Goal: Book appointment/travel/reservation

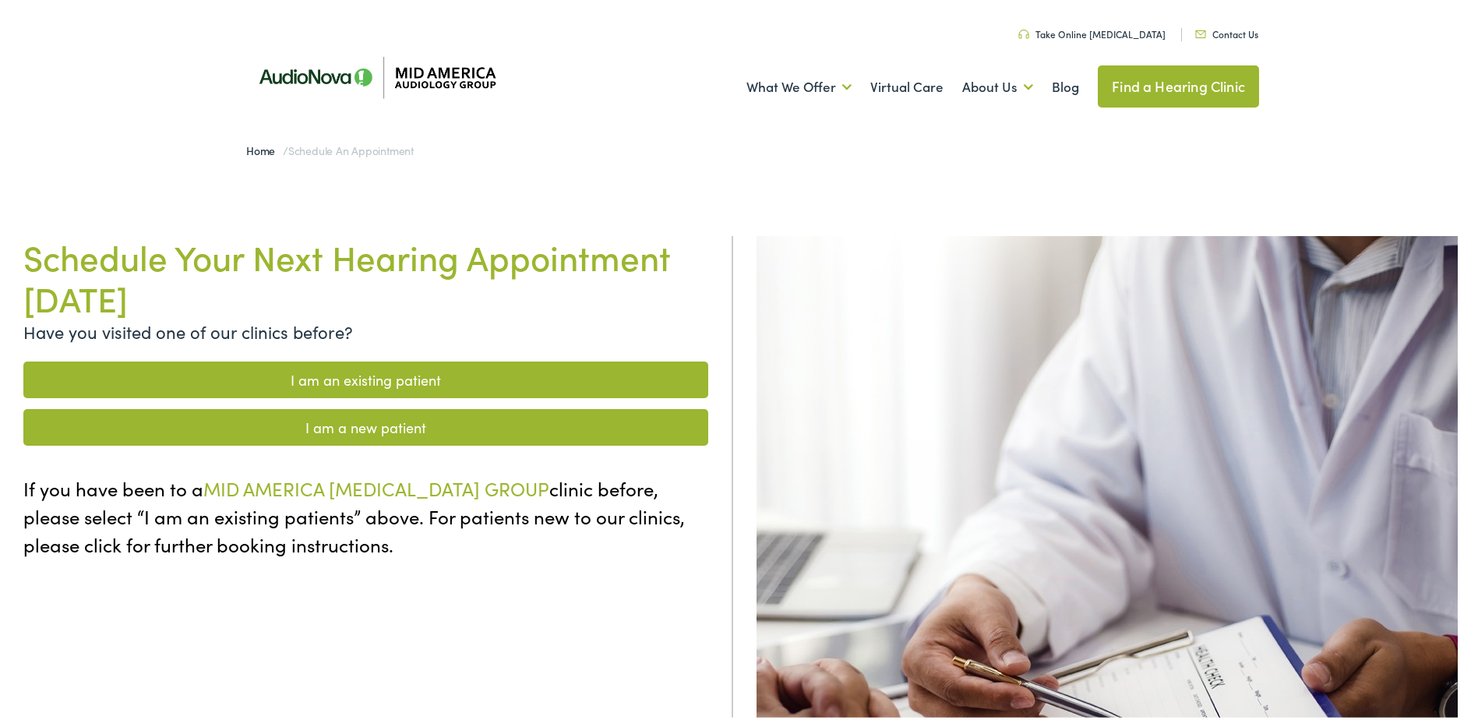
click at [340, 377] on link "I am an existing patient" at bounding box center [365, 376] width 685 height 37
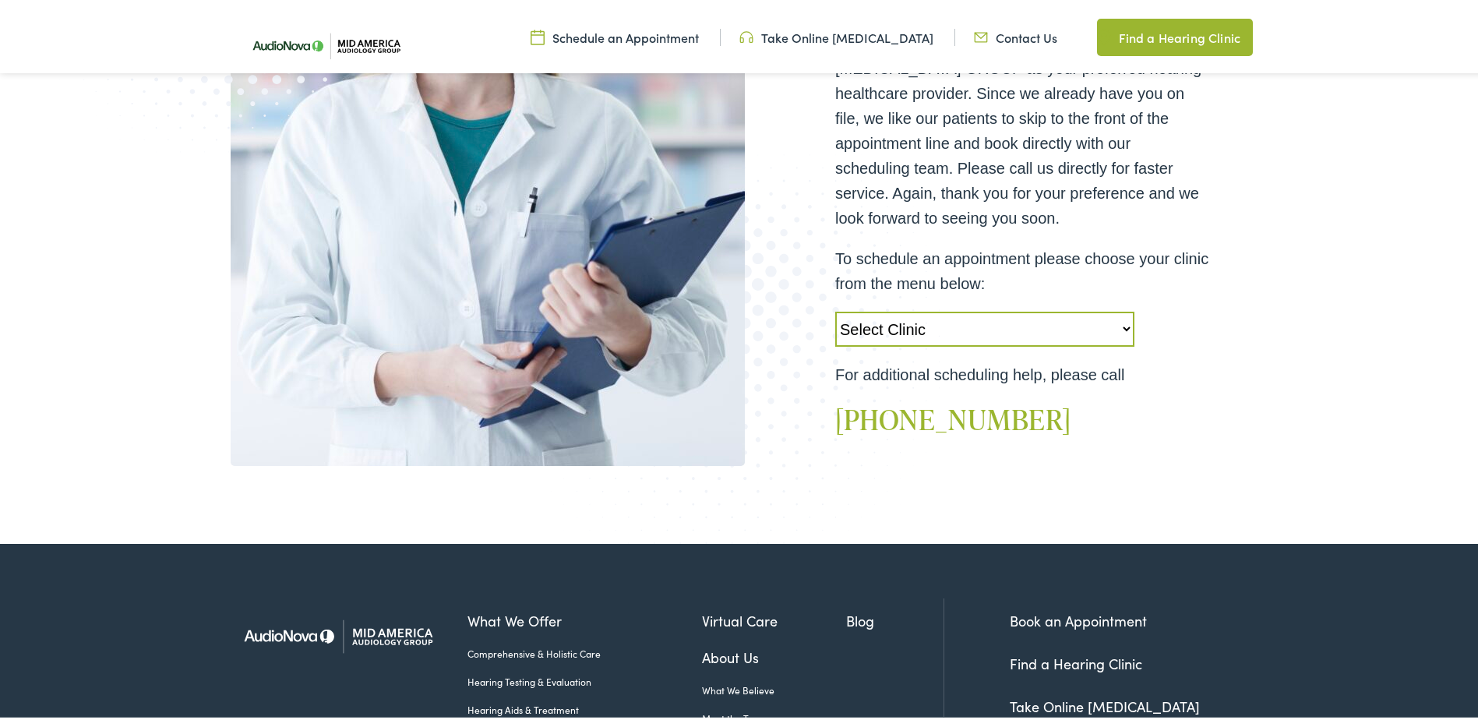
scroll to position [468, 0]
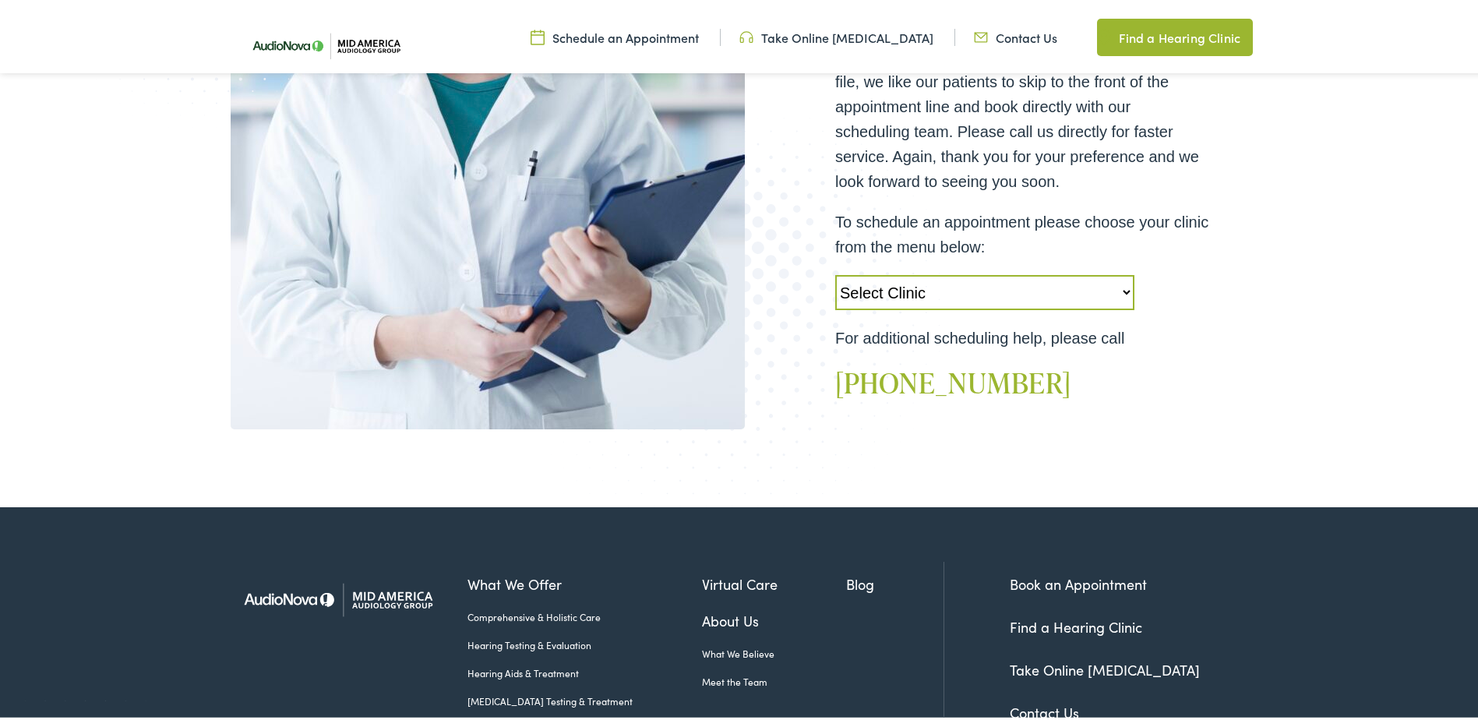
click at [914, 288] on select "Select Clinic [PERSON_NAME]-[GEOGRAPHIC_DATA]-AudioNova [STREET_ADDRESS]-AudioN…" at bounding box center [984, 289] width 299 height 35
select select "[URL][DOMAIN_NAME]"
click at [835, 272] on select "Select Clinic [PERSON_NAME]-[GEOGRAPHIC_DATA]-AudioNova [STREET_ADDRESS]-AudioN…" at bounding box center [984, 289] width 299 height 35
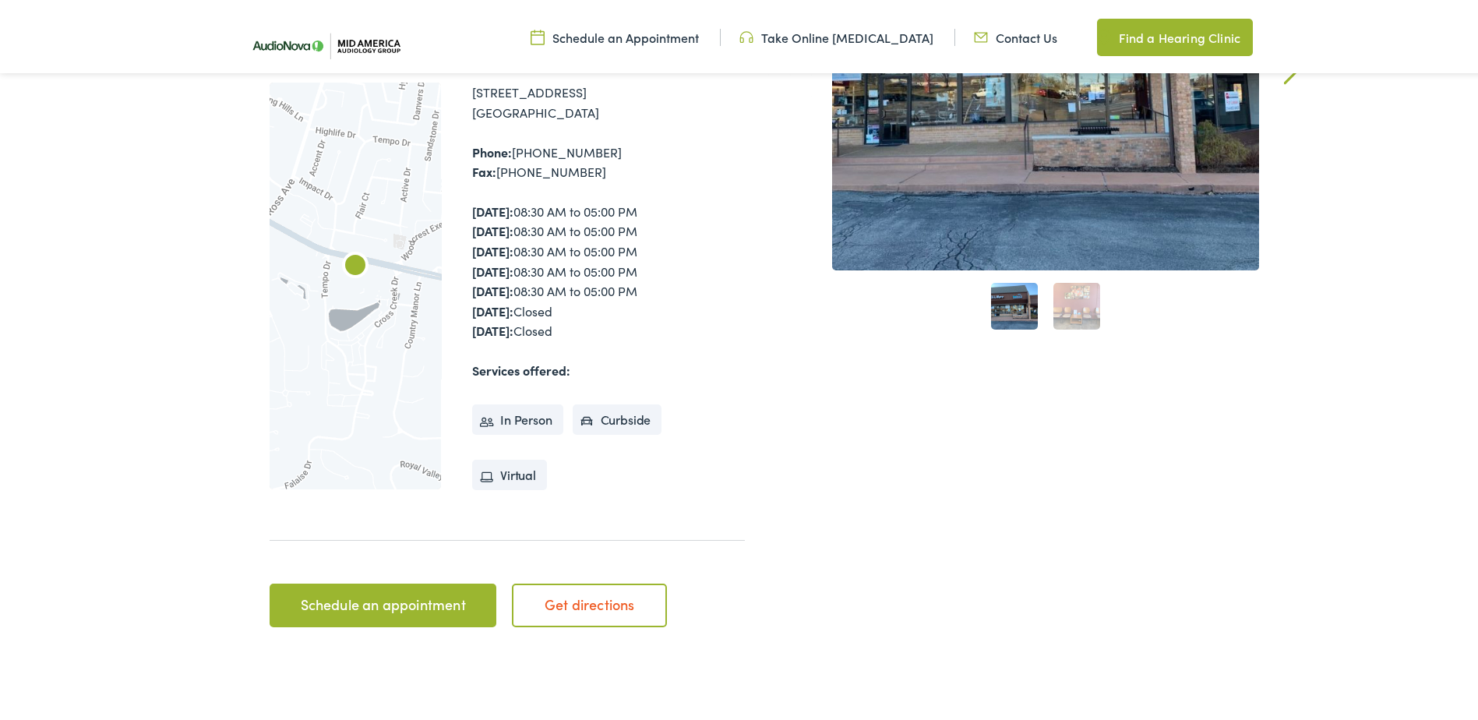
scroll to position [390, 0]
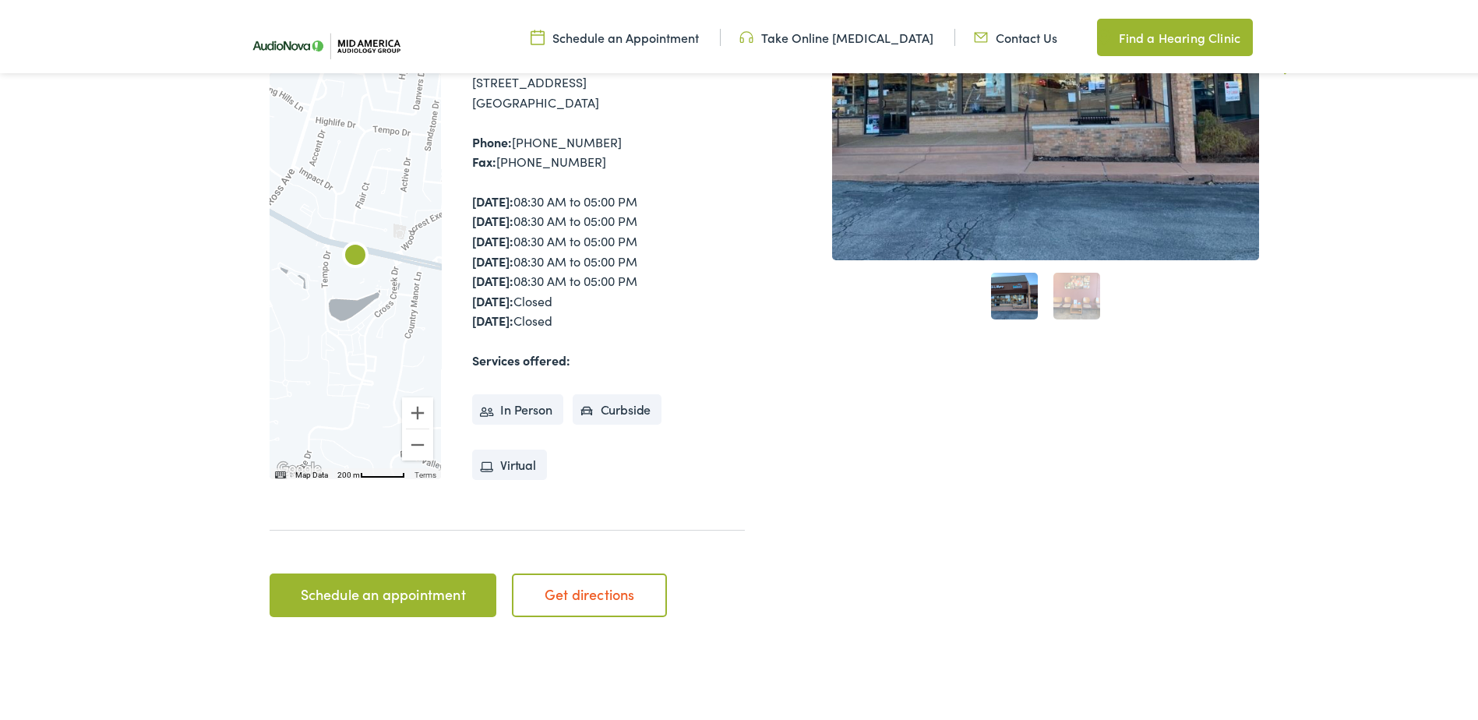
click at [412, 591] on link "Schedule an appointment" at bounding box center [383, 592] width 227 height 44
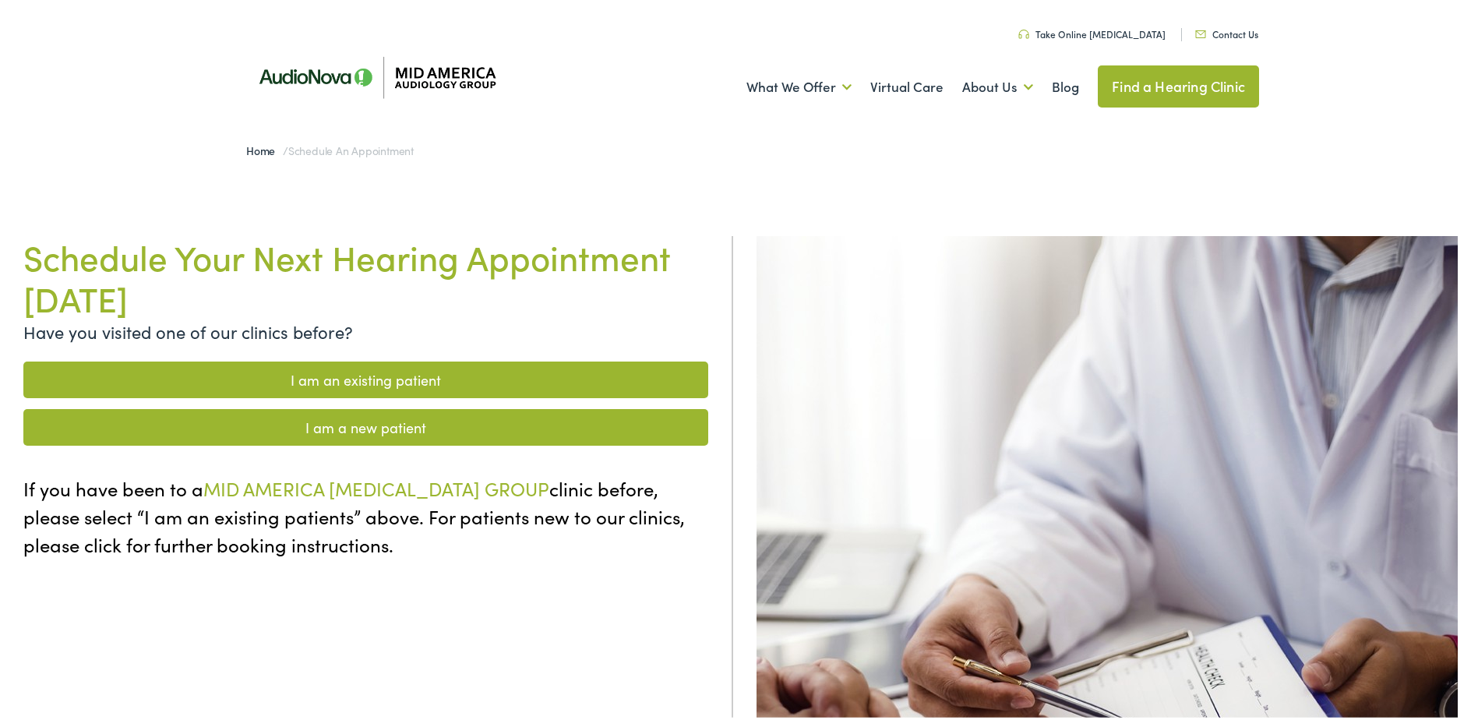
click at [373, 376] on link "I am an existing patient" at bounding box center [365, 376] width 685 height 37
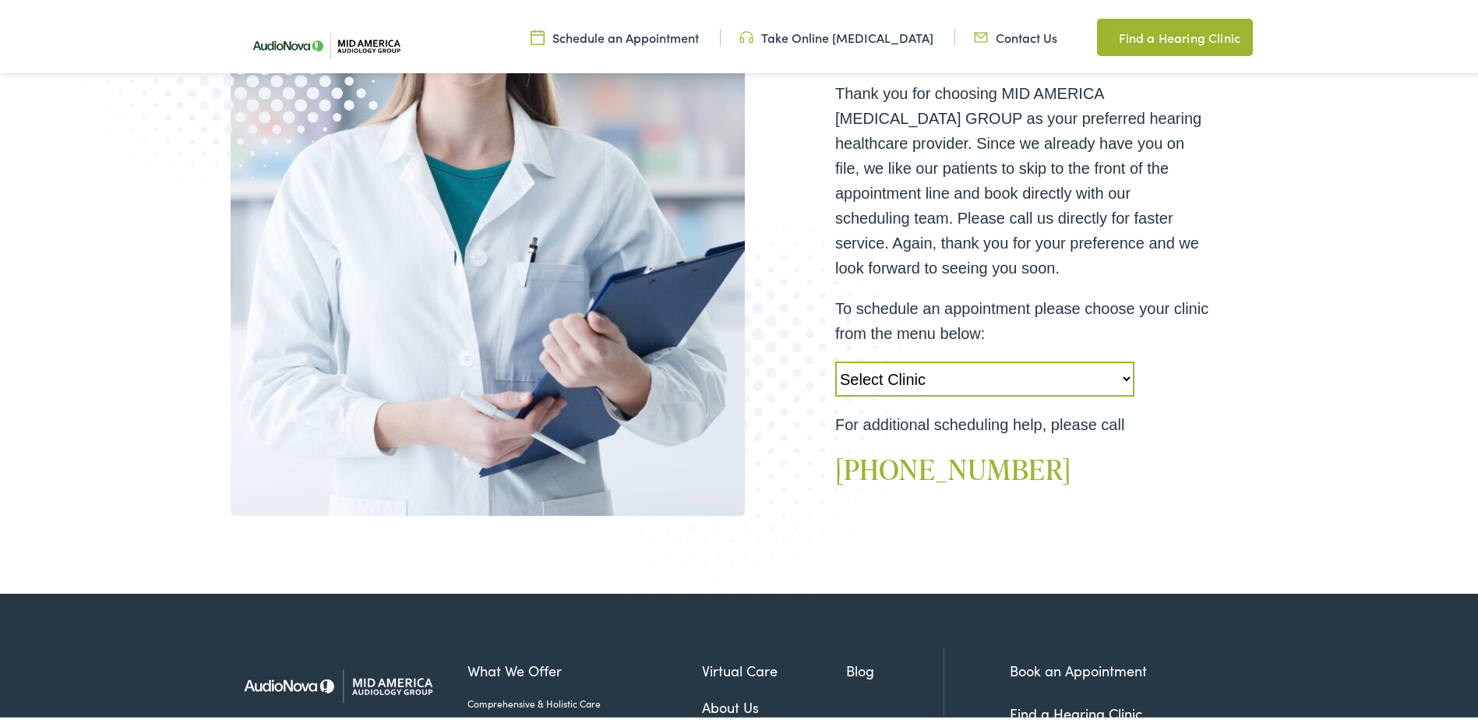
scroll to position [390, 0]
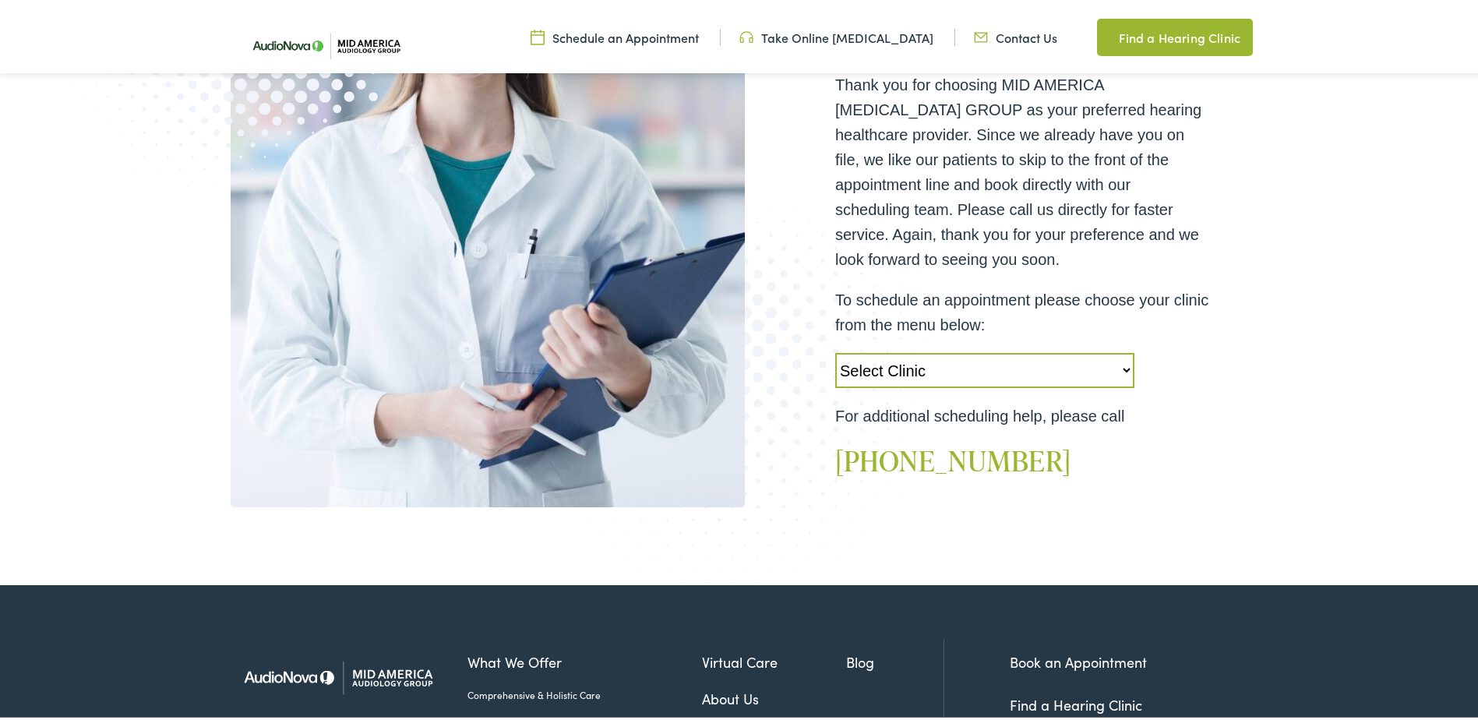
click at [966, 360] on select "Select Clinic [PERSON_NAME]-[GEOGRAPHIC_DATA]-AudioNova [STREET_ADDRESS]-AudioN…" at bounding box center [984, 367] width 299 height 35
select select "[URL][DOMAIN_NAME]"
click at [835, 350] on select "Select Clinic Alton-IL-AudioNova 3511 College Ave Creve Coeur-MO-AudioNova 1235…" at bounding box center [984, 367] width 299 height 35
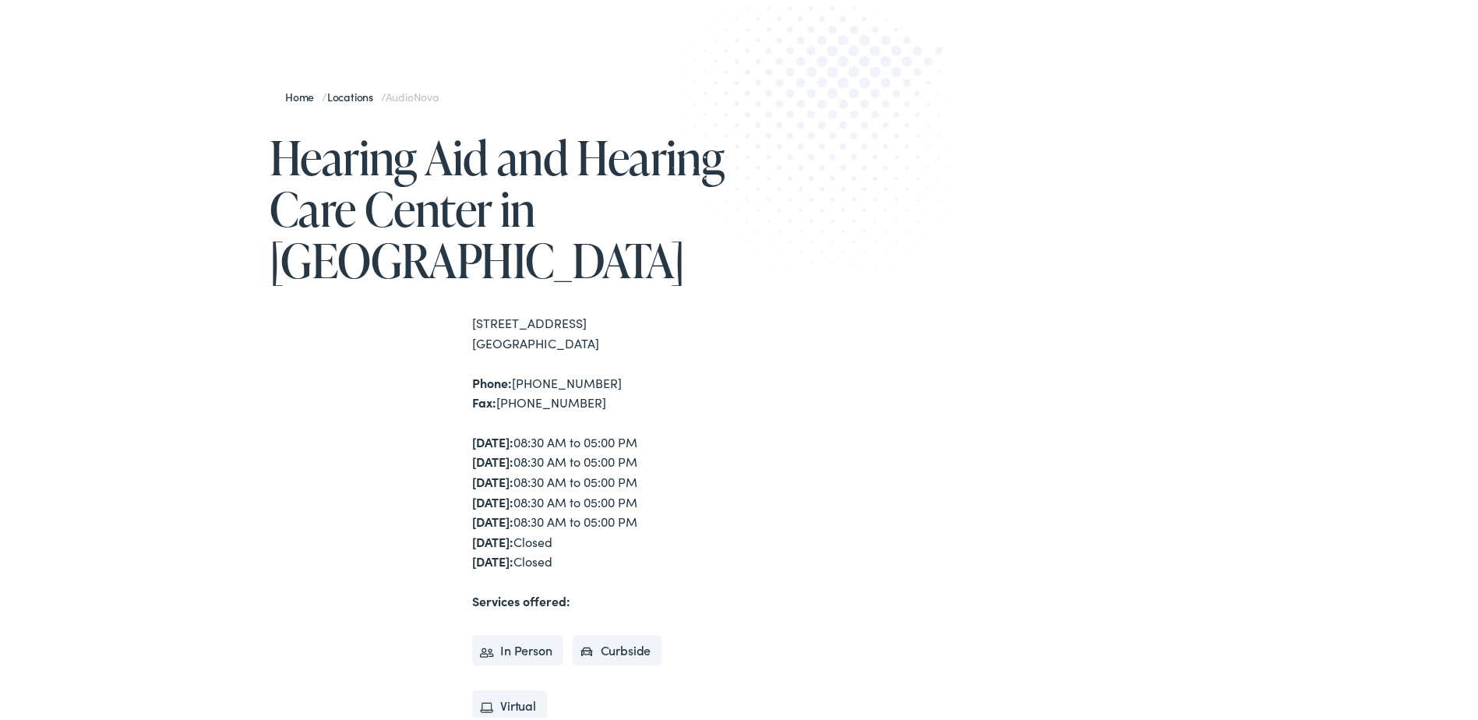
scroll to position [156, 0]
